Goal: Task Accomplishment & Management: Use online tool/utility

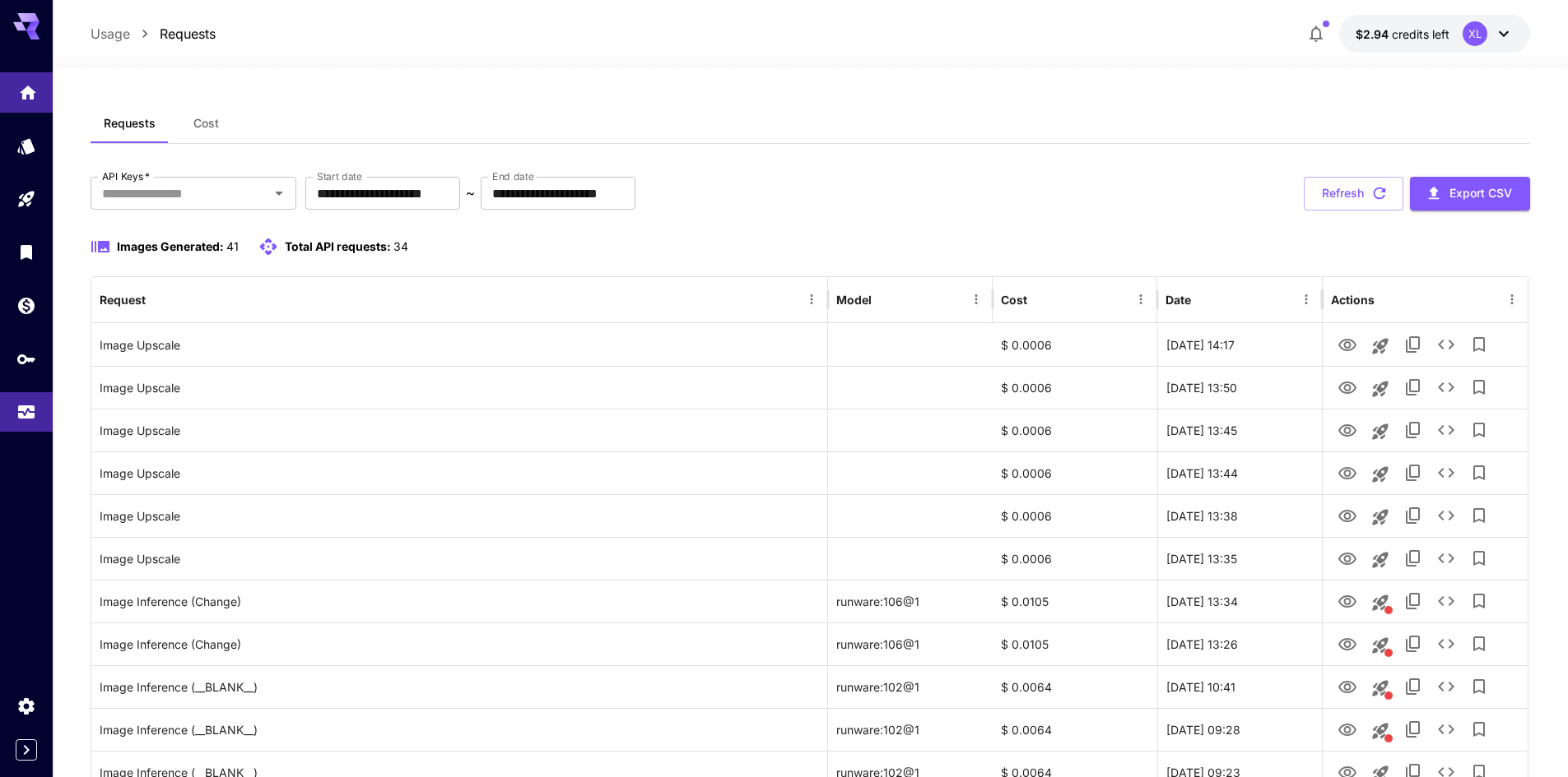
click at [34, 112] on link at bounding box center [26, 92] width 53 height 40
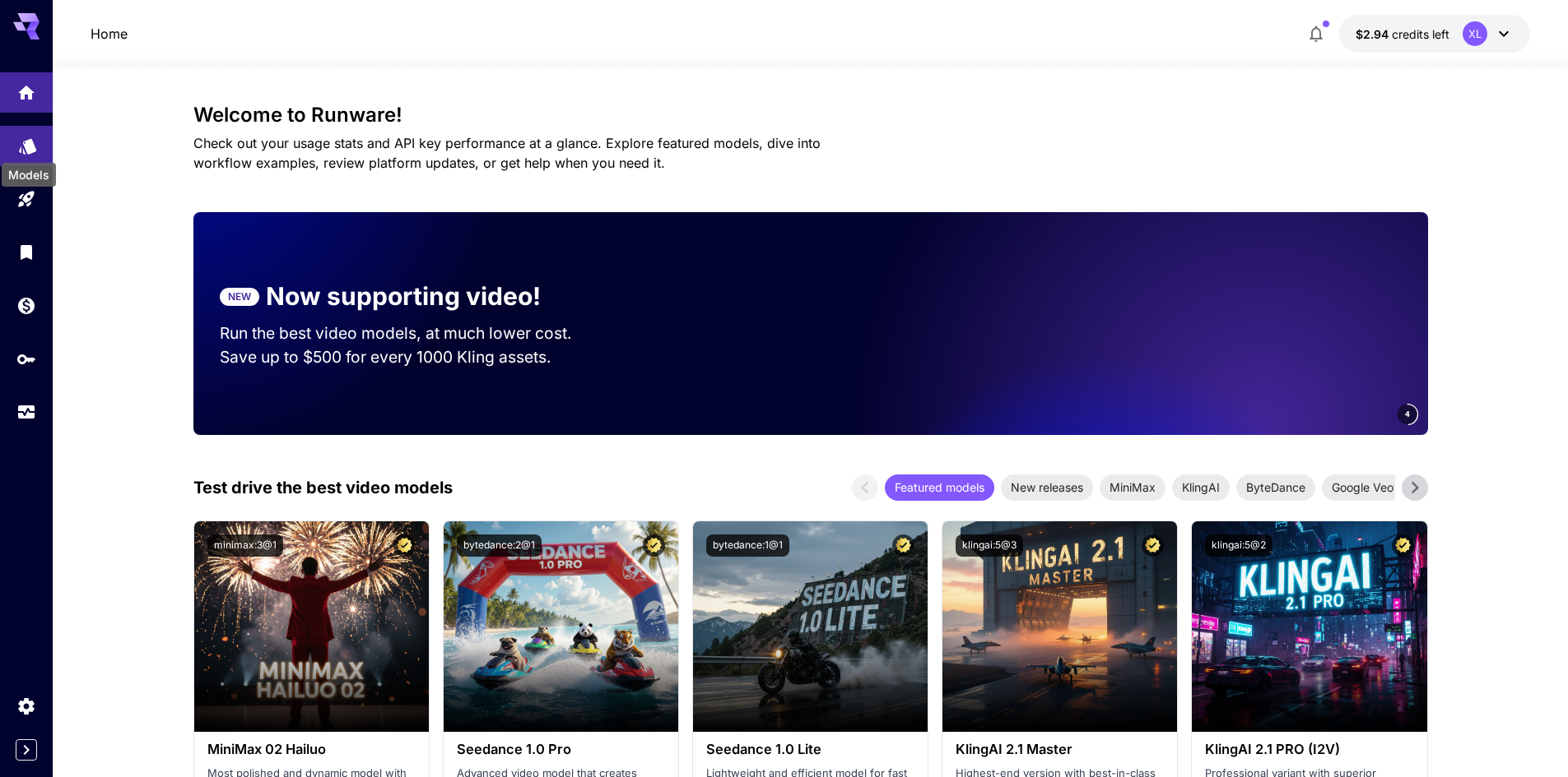
click at [33, 143] on icon "Models" at bounding box center [27, 143] width 18 height 16
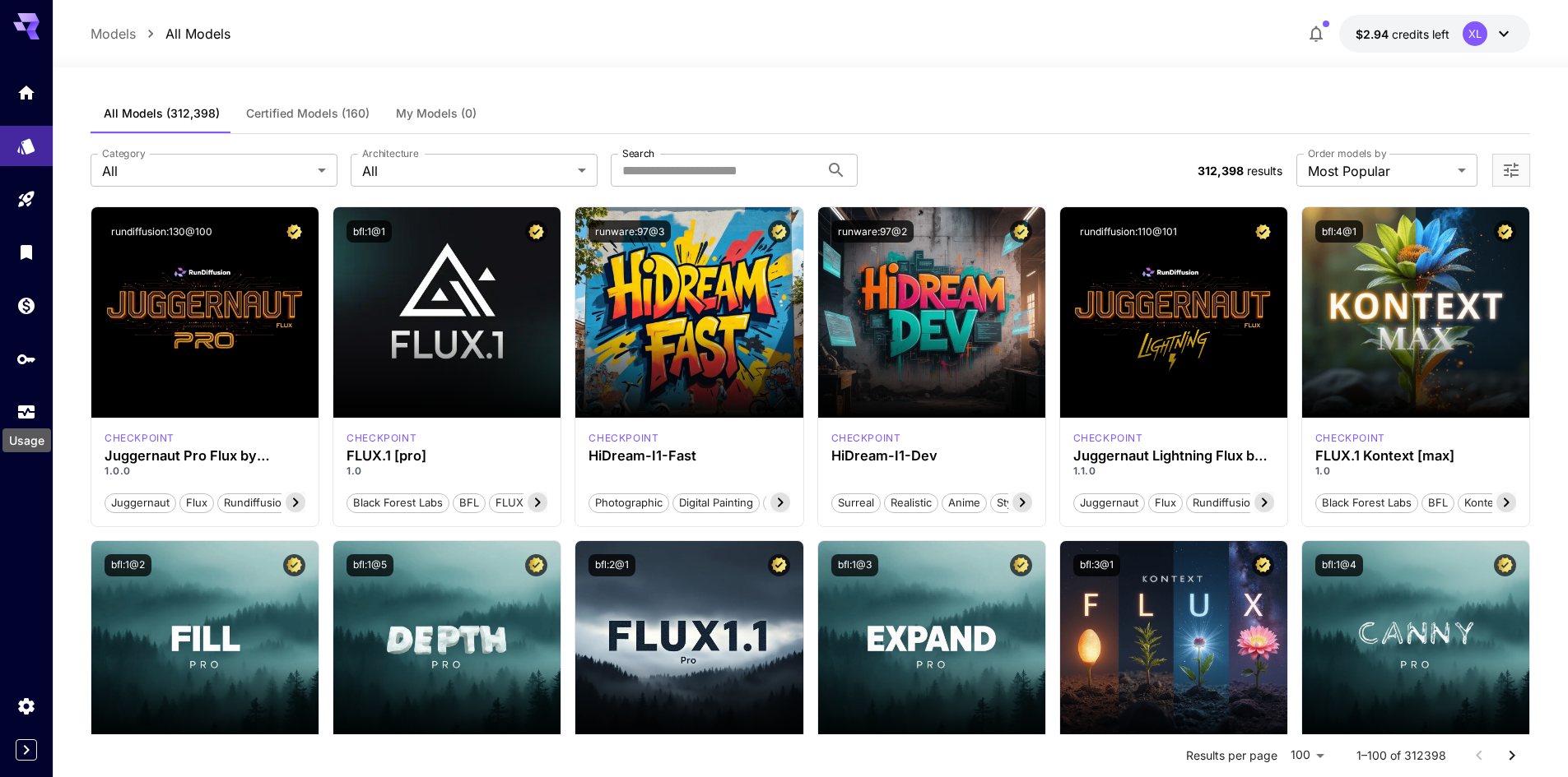
click at [24, 425] on div "Usage" at bounding box center [27, 435] width 52 height 37
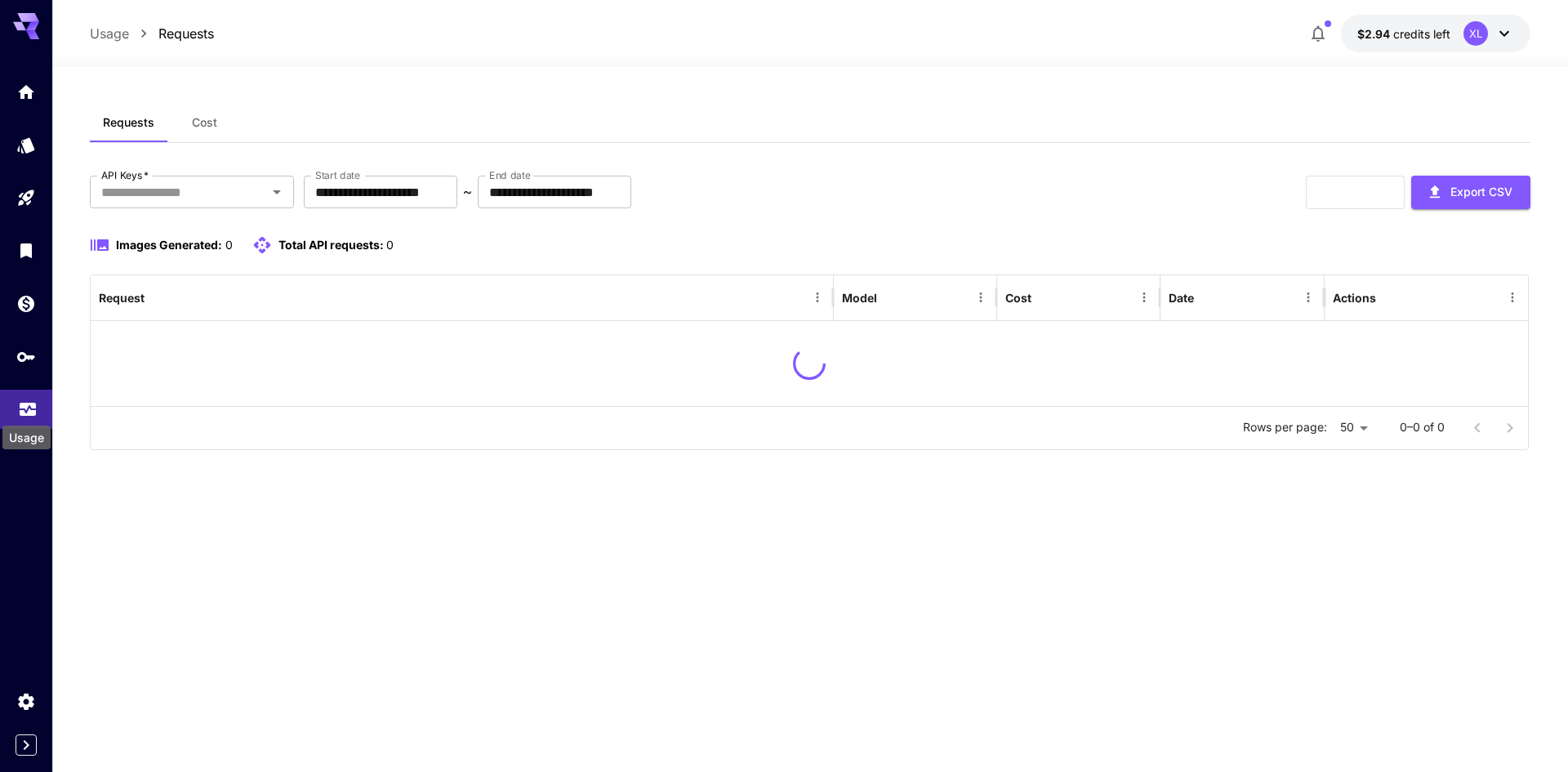
click at [24, 410] on icon "Usage" at bounding box center [28, 408] width 17 height 8
click at [30, 392] on link at bounding box center [26, 410] width 53 height 40
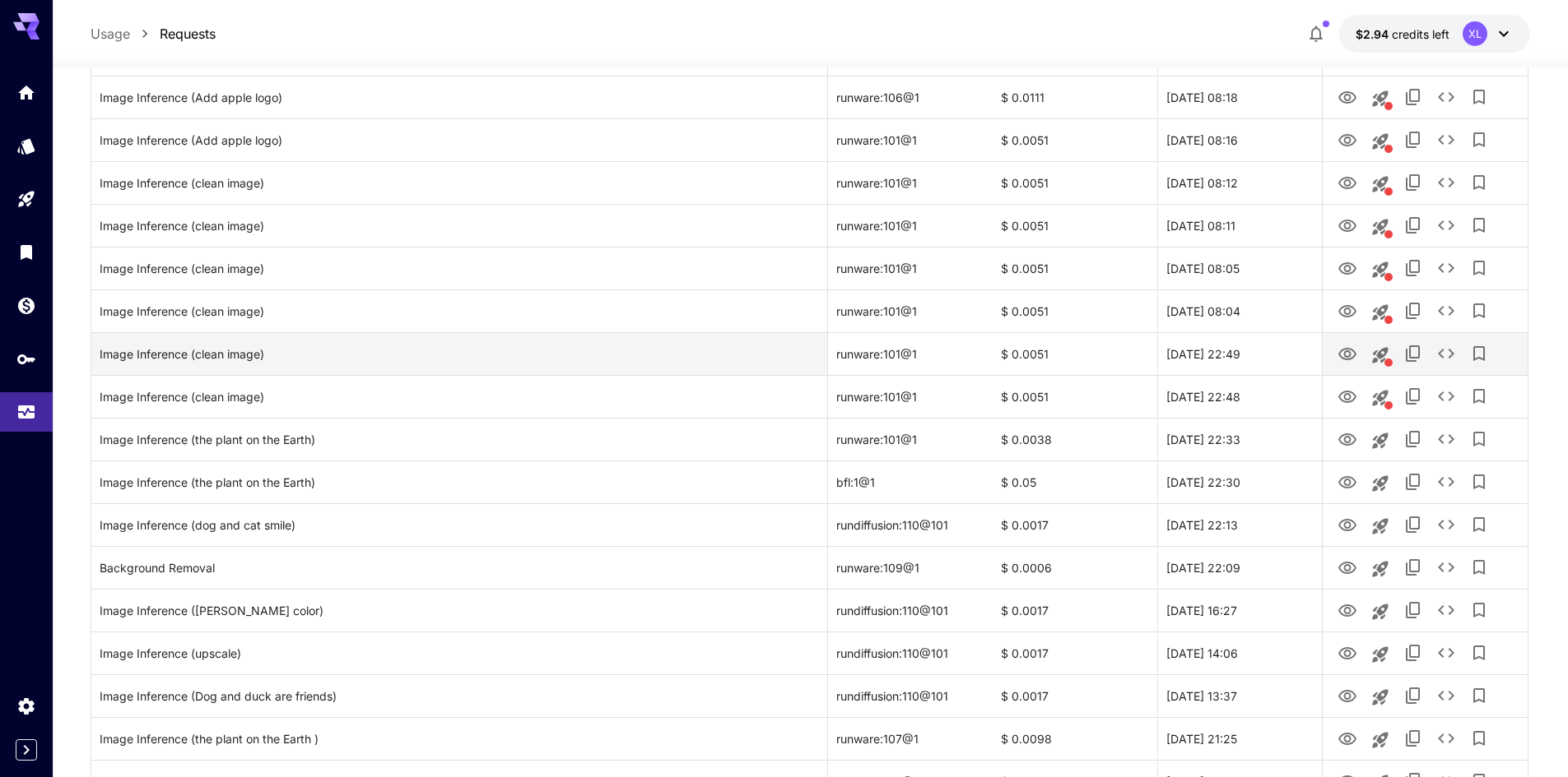
scroll to position [1563, 0]
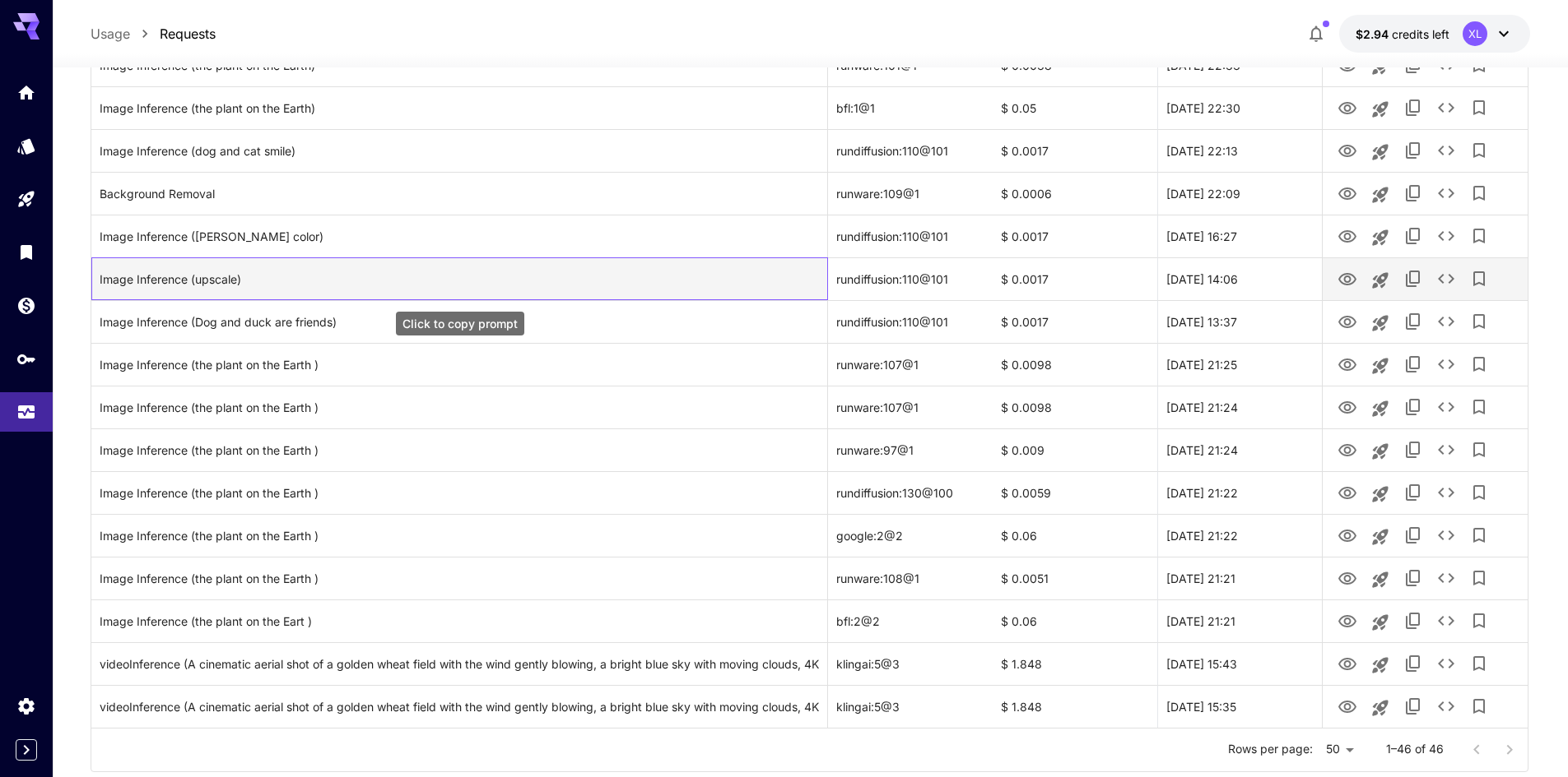
click at [370, 279] on div "Image Inference (upscale)" at bounding box center [459, 278] width 720 height 42
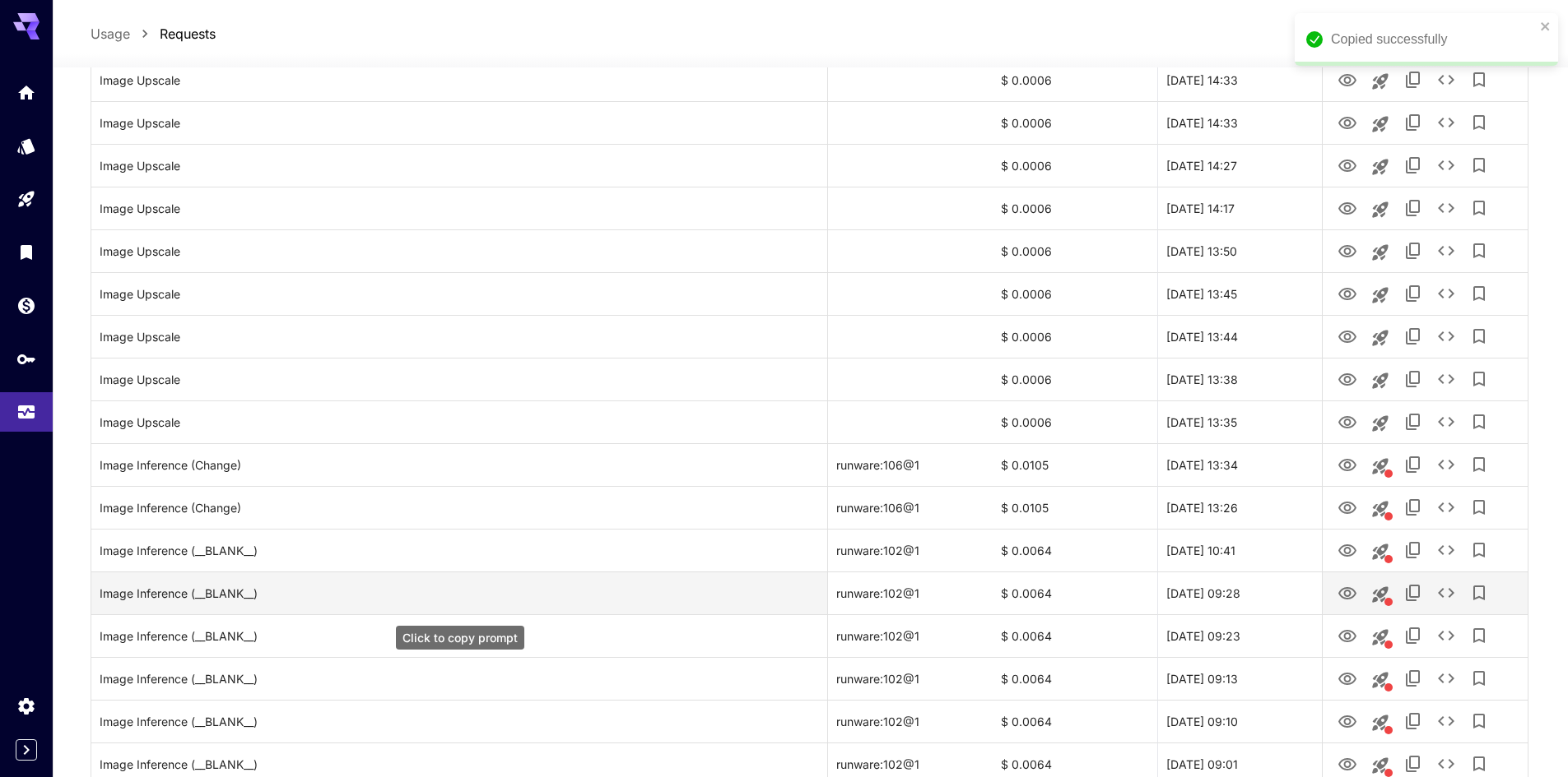
scroll to position [329, 0]
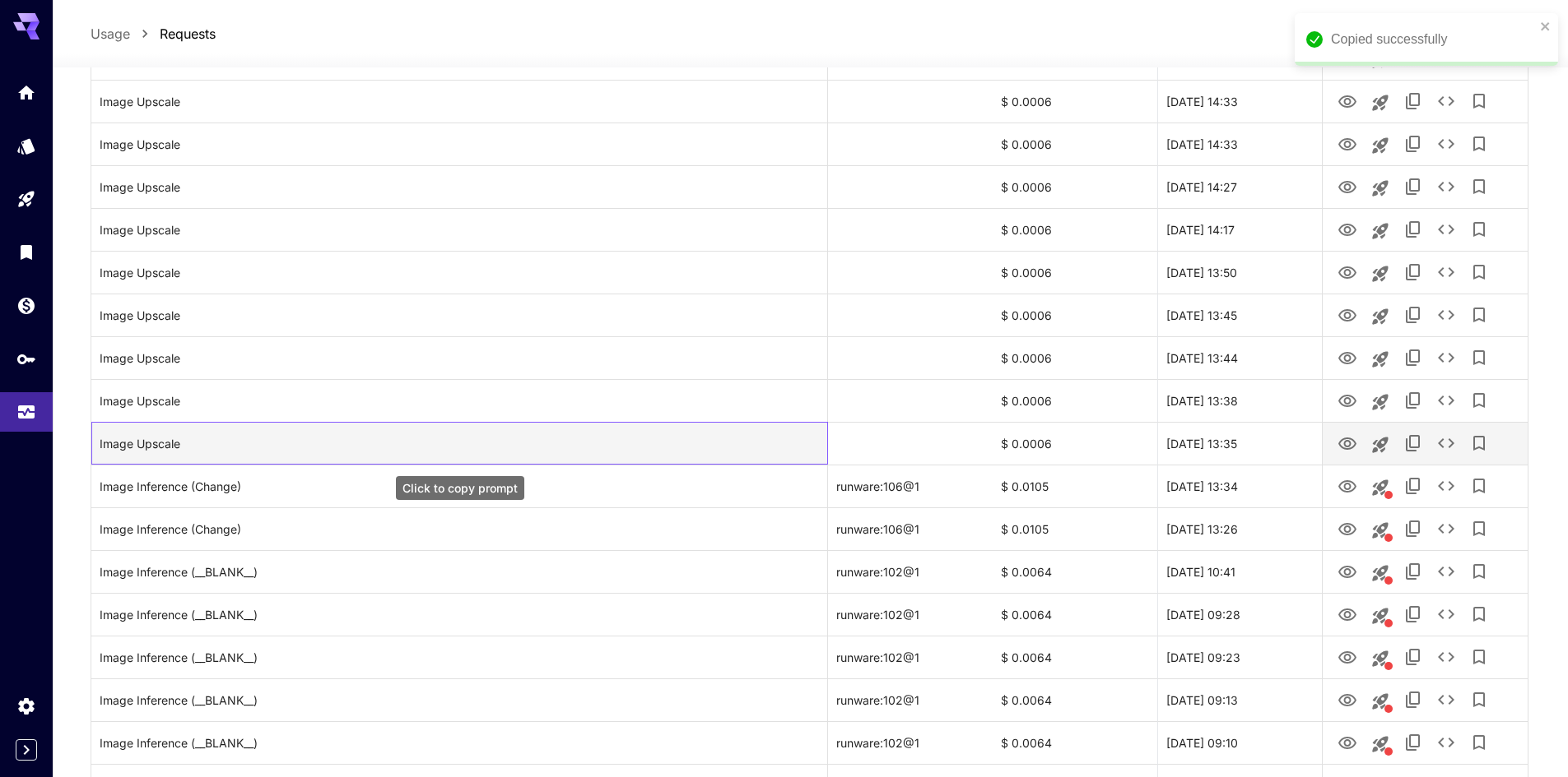
click at [461, 496] on div "Click to copy prompt" at bounding box center [460, 488] width 128 height 24
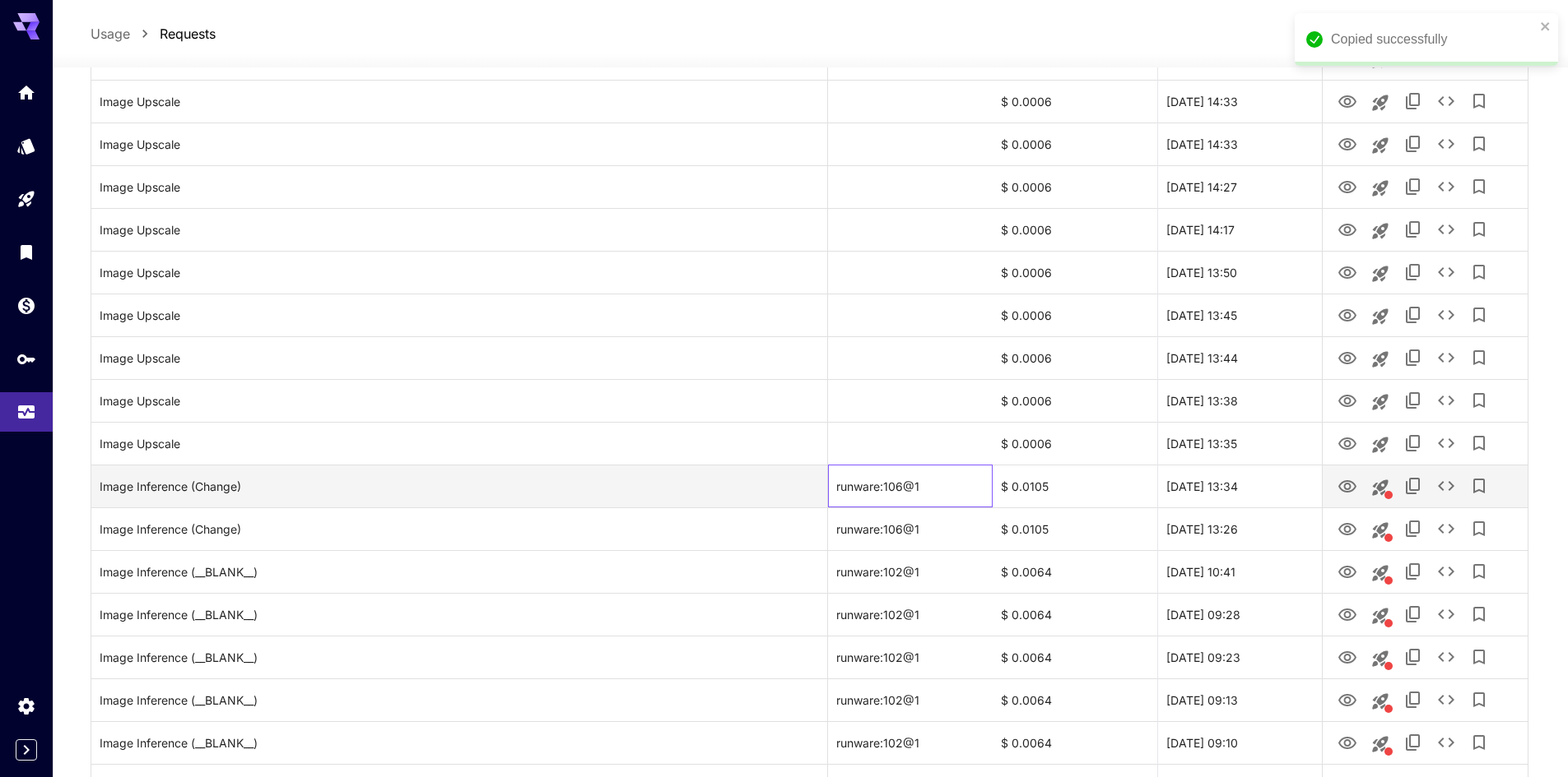
click at [938, 495] on div "runware:106@1" at bounding box center [909, 486] width 164 height 43
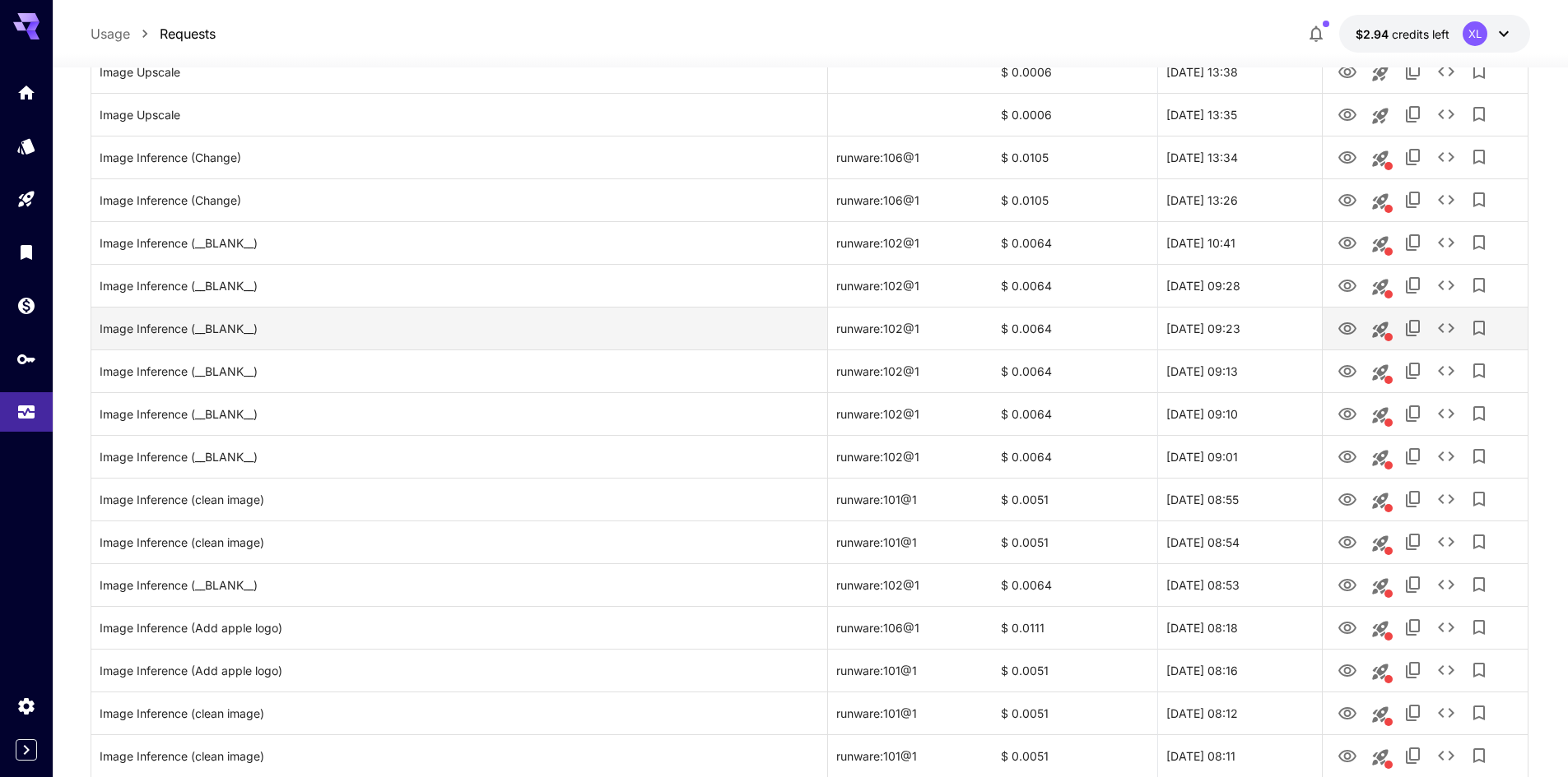
scroll to position [741, 0]
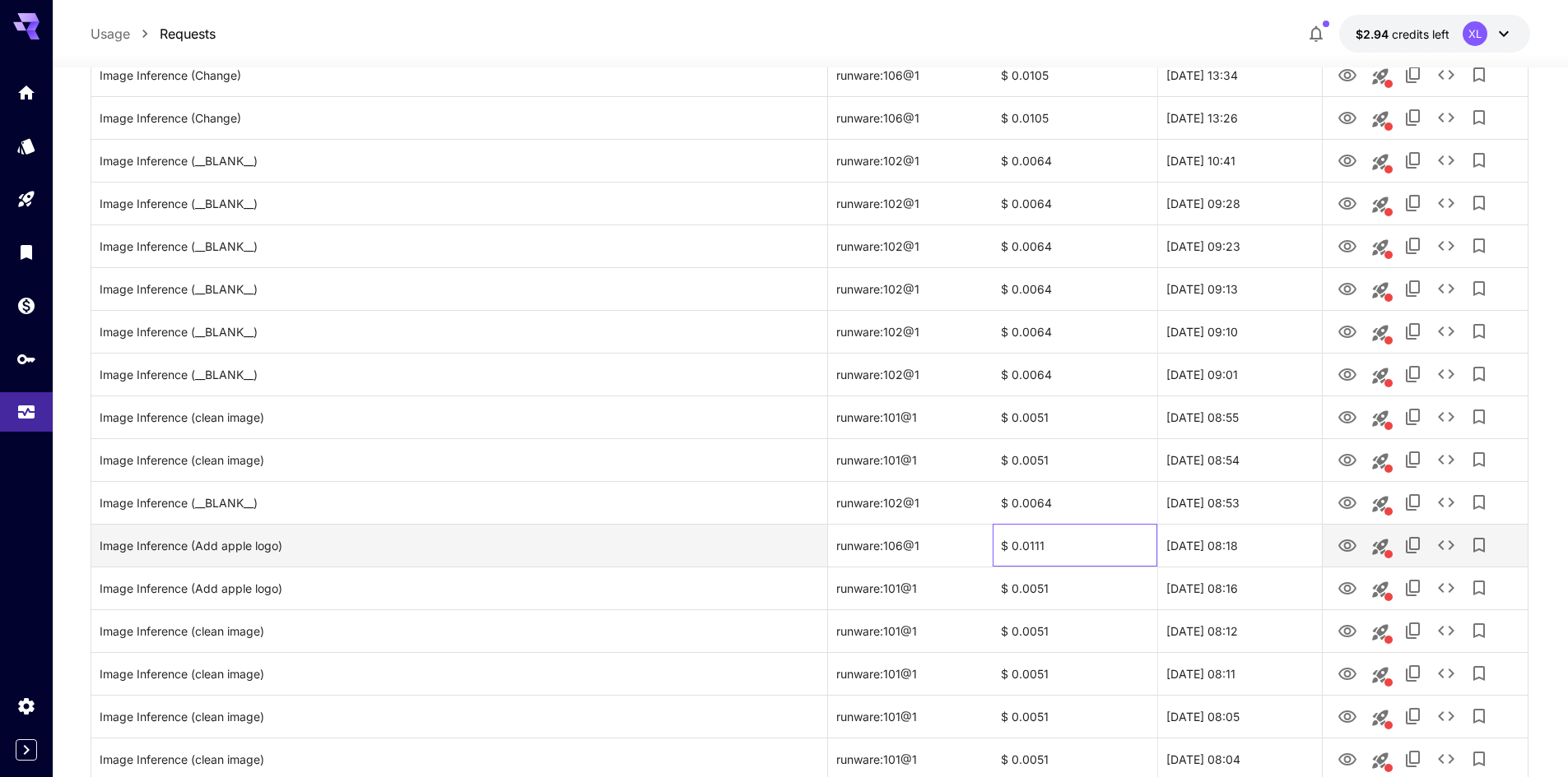
click at [1132, 551] on div "$ 0.0111" at bounding box center [1075, 545] width 164 height 43
click at [1350, 538] on icon "View Image" at bounding box center [1347, 546] width 20 height 19
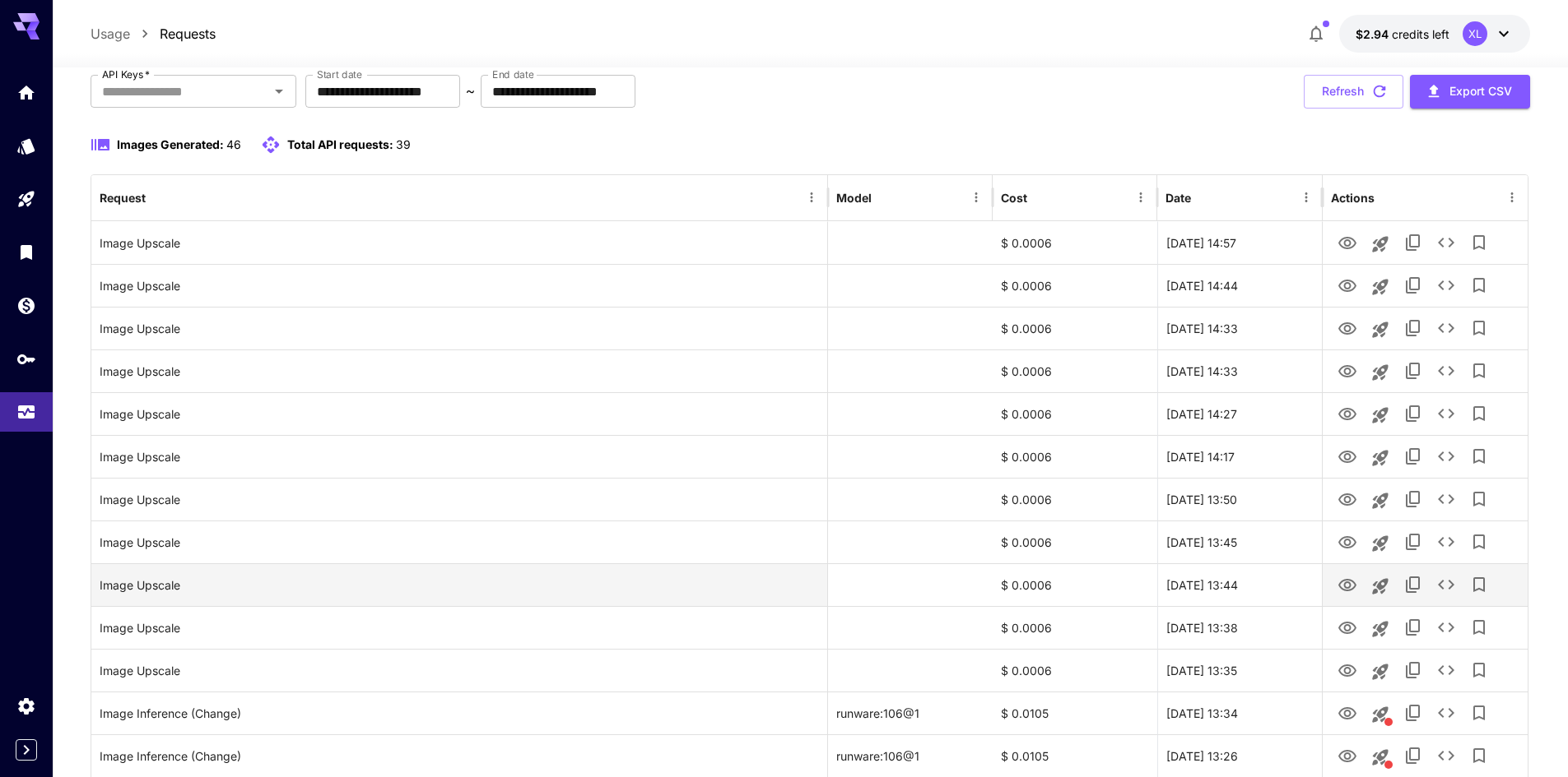
scroll to position [0, 0]
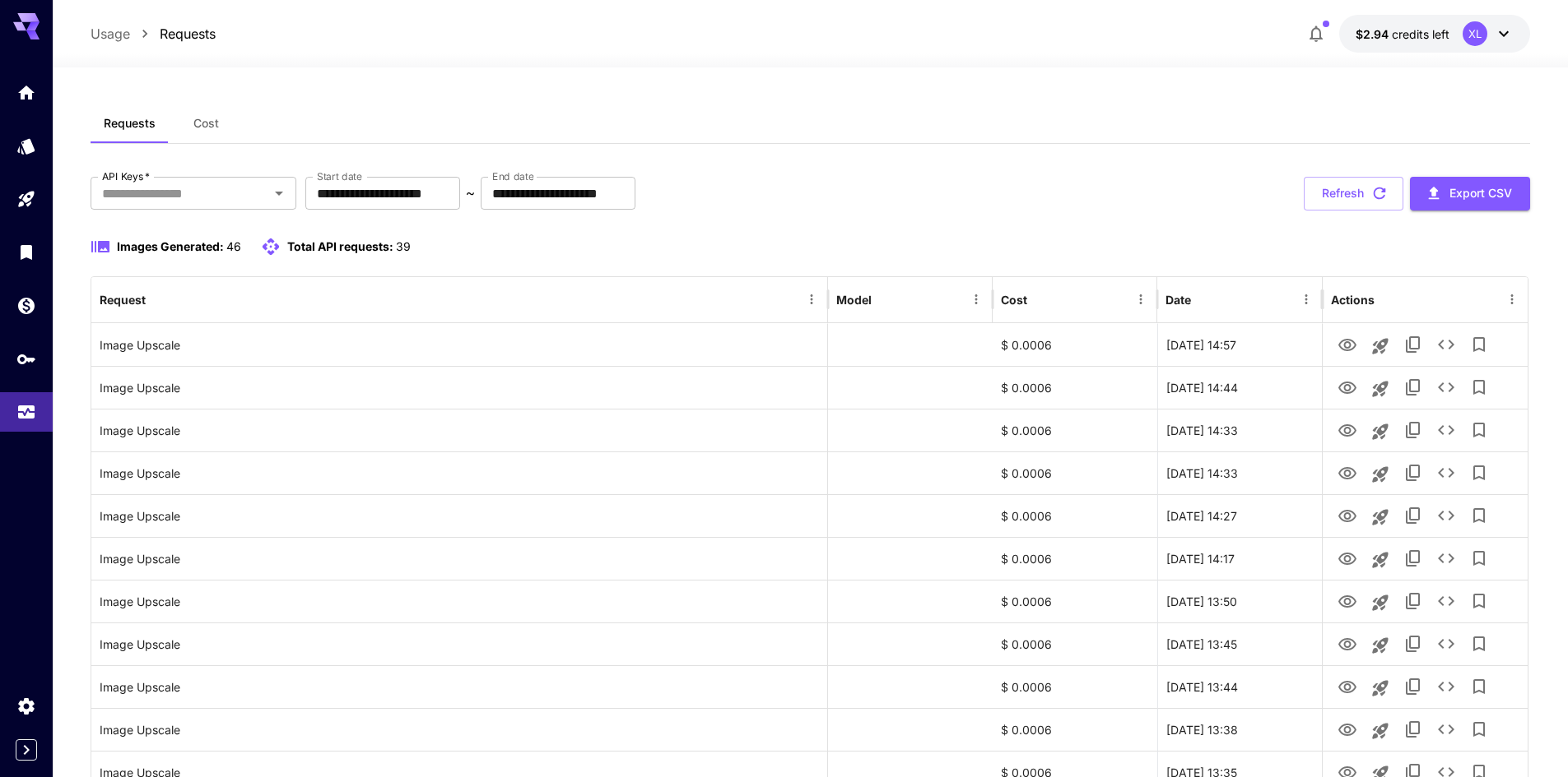
click at [1043, 137] on div "Requests Cost" at bounding box center [810, 123] width 1440 height 40
